Goal: Task Accomplishment & Management: Manage account settings

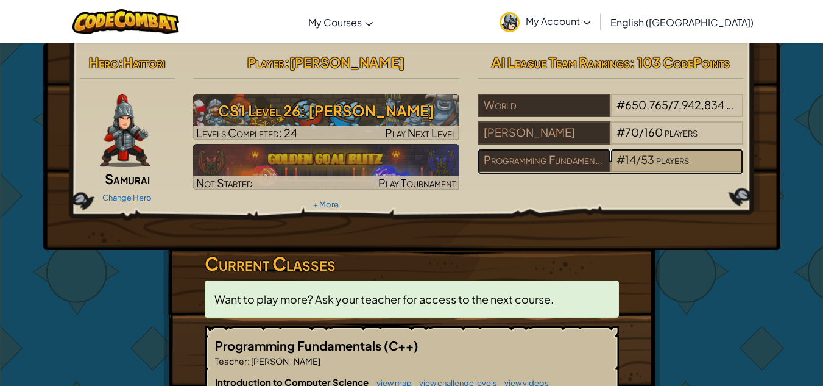
click at [686, 157] on span "players" at bounding box center [672, 159] width 33 height 14
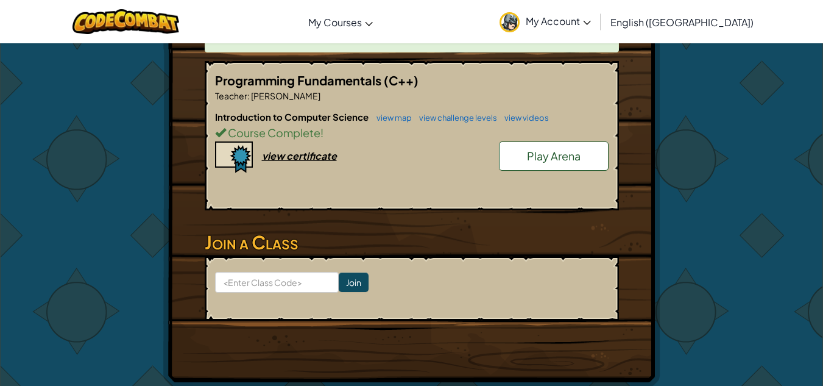
scroll to position [244, 0]
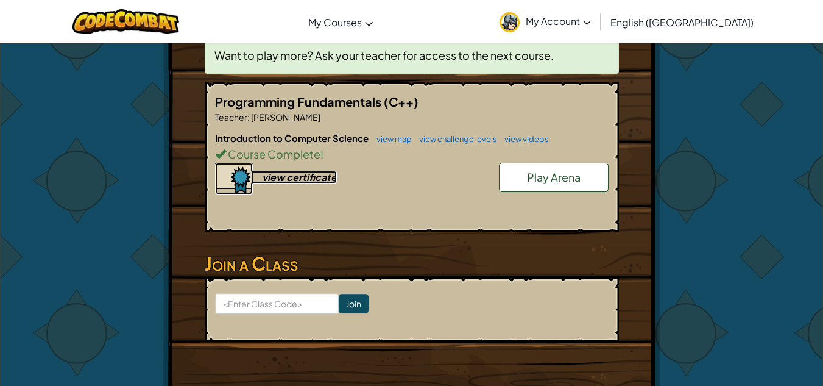
click at [302, 177] on div "view certificate" at bounding box center [299, 177] width 75 height 13
